Goal: Information Seeking & Learning: Learn about a topic

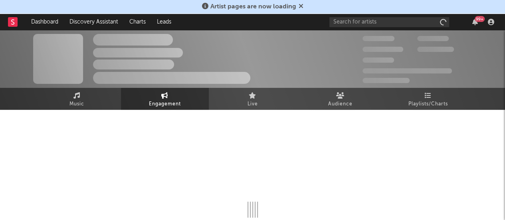
select select "1w"
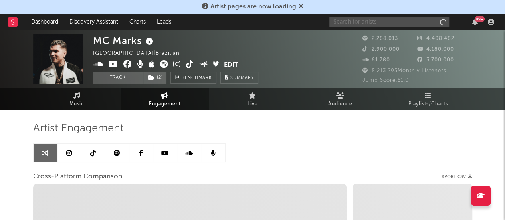
click at [395, 24] on input "text" at bounding box center [390, 22] width 120 height 10
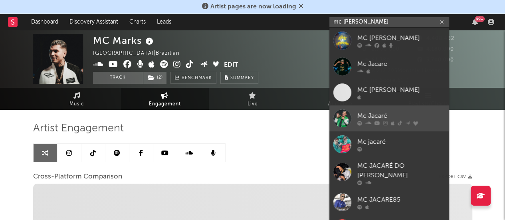
type input "mc [PERSON_NAME]"
click at [404, 114] on div "Mc Jacaré" at bounding box center [402, 116] width 88 height 10
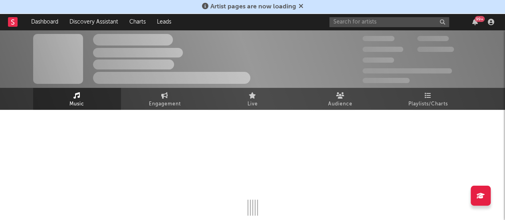
select select "6m"
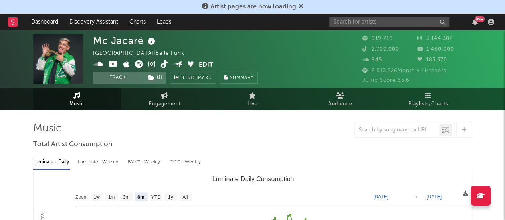
select select "6m"
click at [377, 20] on input "text" at bounding box center [390, 22] width 120 height 10
type input "m"
